Goal: Navigation & Orientation: Find specific page/section

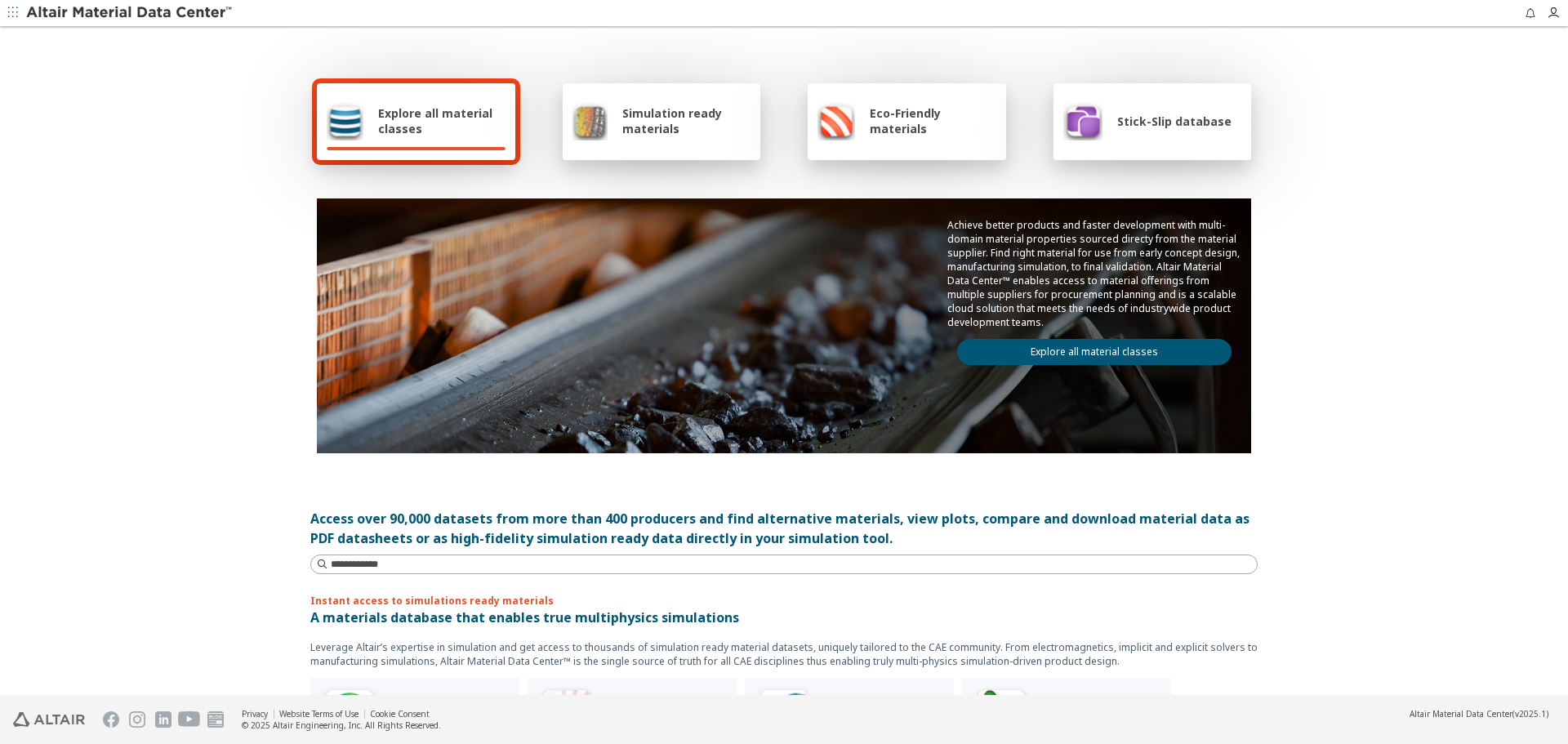
click at [1165, 353] on link "Explore all material classes" at bounding box center [1094, 352] width 274 height 26
click at [1136, 349] on link "Explore all material classes" at bounding box center [1094, 352] width 274 height 26
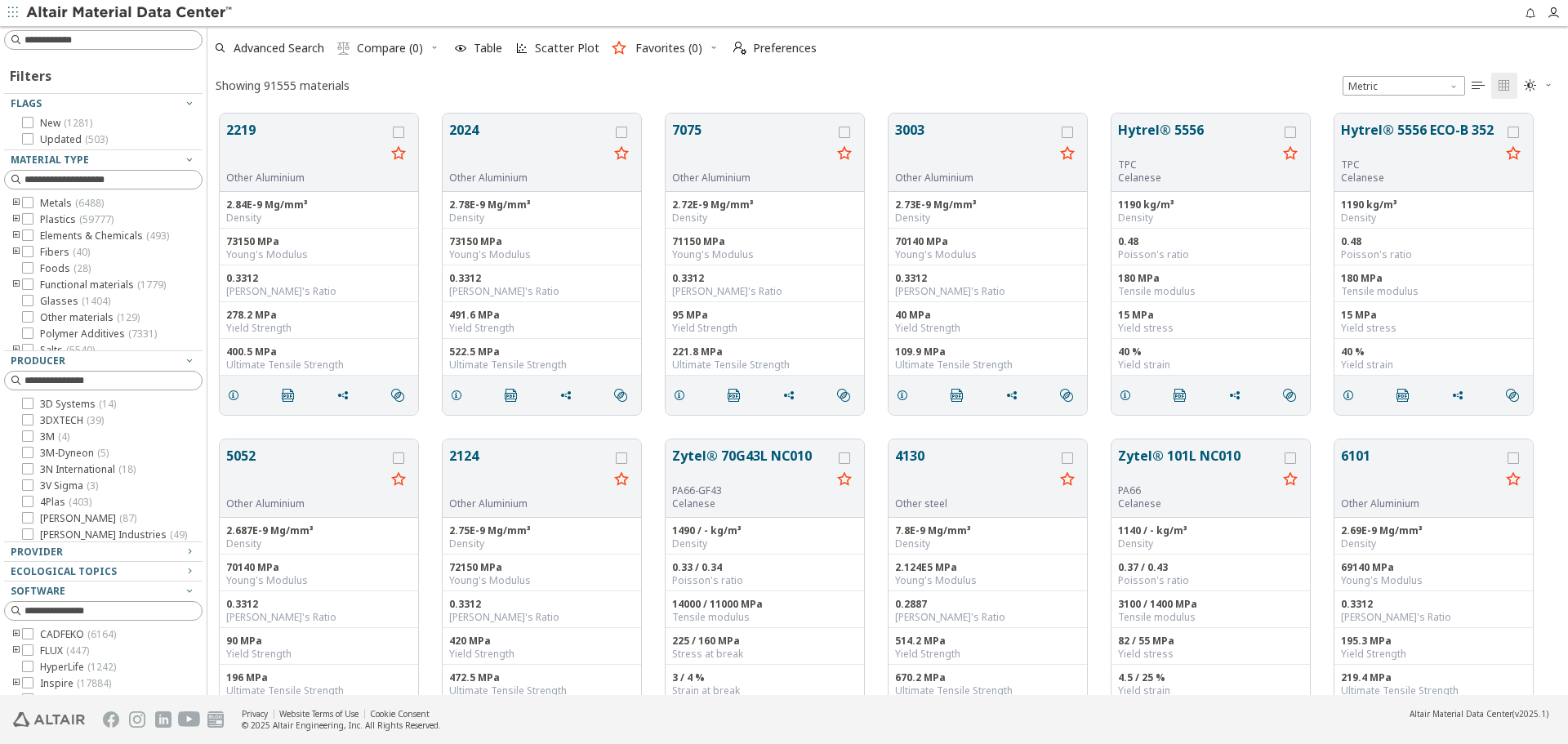
scroll to position [581, 1349]
